Goal: Navigation & Orientation: Find specific page/section

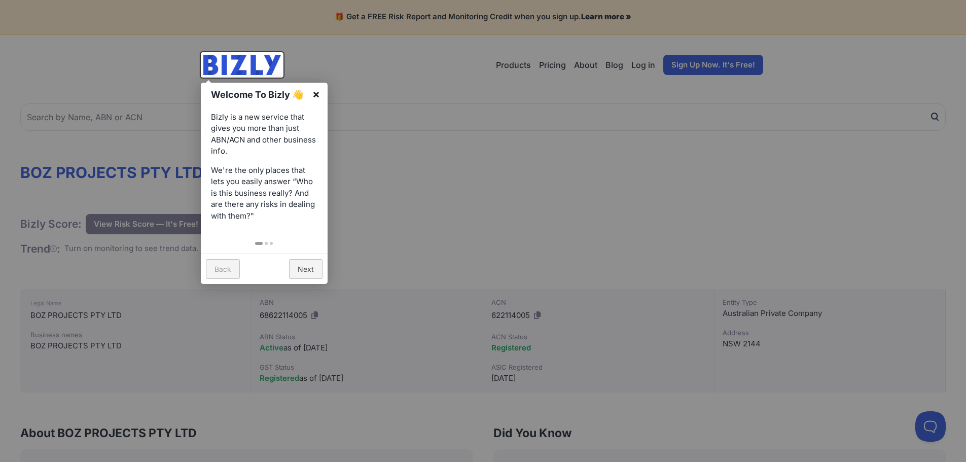
click at [317, 95] on link "×" at bounding box center [316, 94] width 23 height 23
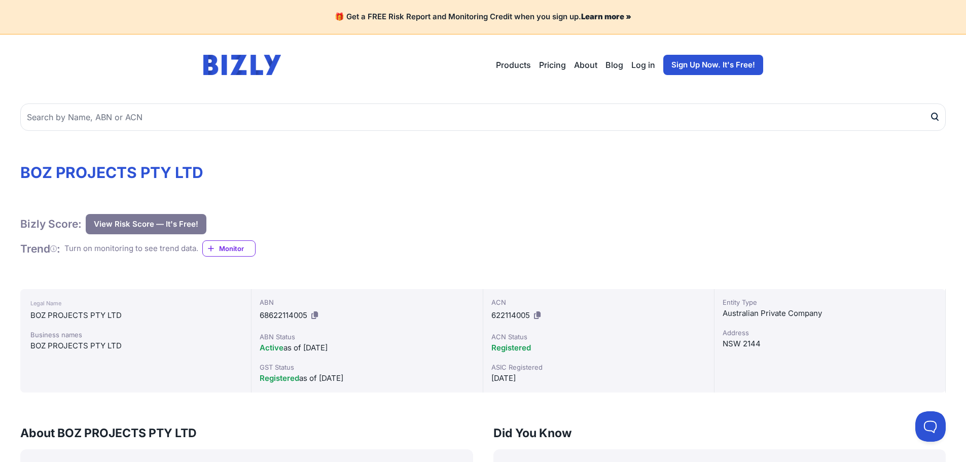
click at [590, 65] on link "About" at bounding box center [585, 65] width 23 height 12
click at [316, 314] on icon at bounding box center [314, 315] width 7 height 8
